Goal: Navigation & Orientation: Find specific page/section

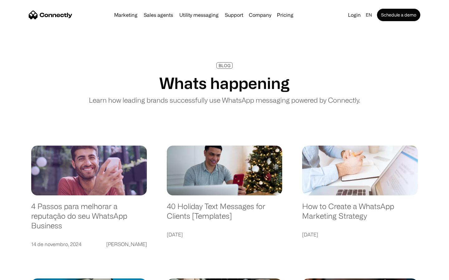
scroll to position [1197, 0]
